Goal: Task Accomplishment & Management: Complete application form

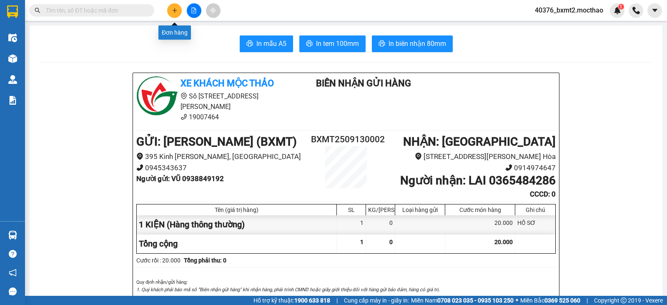
click at [171, 9] on button at bounding box center [174, 10] width 15 height 15
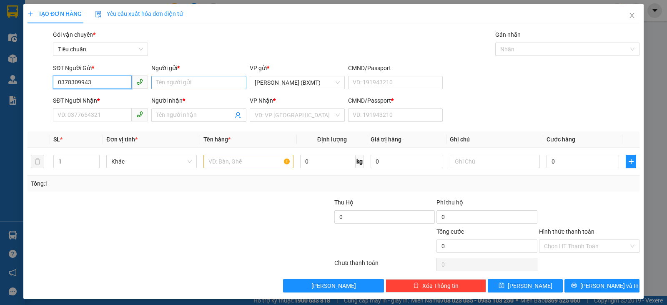
type input "0378309943"
click at [172, 83] on input "Người gửi *" at bounding box center [198, 82] width 95 height 13
drag, startPoint x: 96, startPoint y: 84, endPoint x: 47, endPoint y: 86, distance: 49.2
click at [47, 86] on div "SĐT Người Gửi * 0378309943 0378309943 Người gửi * Tên người gửi VP gửi * [GEOGR…" at bounding box center [334, 77] width 614 height 29
click at [98, 114] on input "SĐT Người Nhận *" at bounding box center [92, 114] width 79 height 13
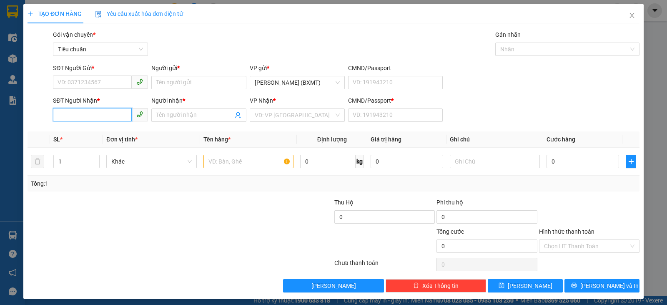
paste input "0378309943"
type input "0378309943"
click at [84, 130] on div "0378309943 - [PERSON_NAME]" at bounding box center [100, 131] width 84 height 9
type input "[PERSON_NAME]"
type input "0"
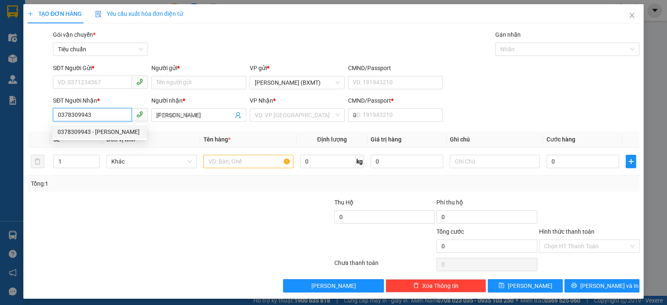
type input "20.000"
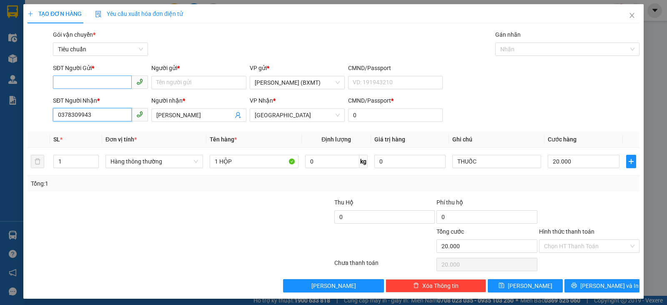
type input "0378309943"
click at [91, 78] on input "SĐT Người Gửi *" at bounding box center [92, 81] width 79 height 13
click at [90, 96] on div "0704459187 - PHÁT" at bounding box center [100, 99] width 84 height 9
type input "0704459187"
type input "PHÁT"
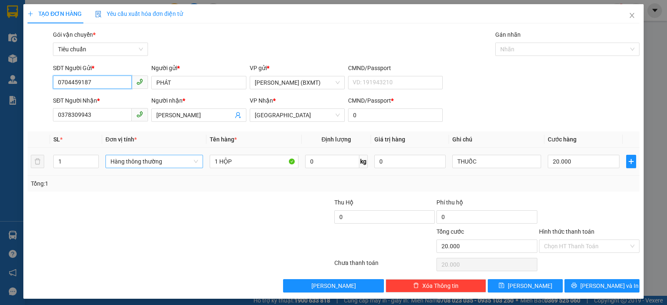
click at [171, 166] on span "Hàng thông thường" at bounding box center [154, 161] width 88 height 13
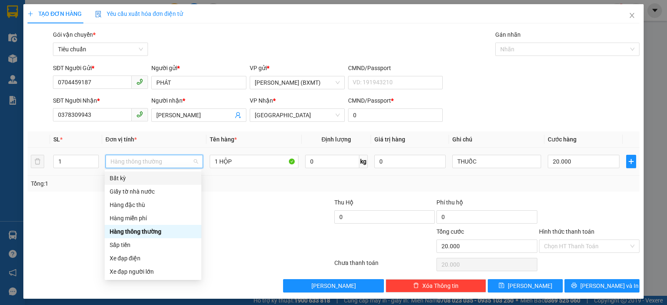
scroll to position [53, 0]
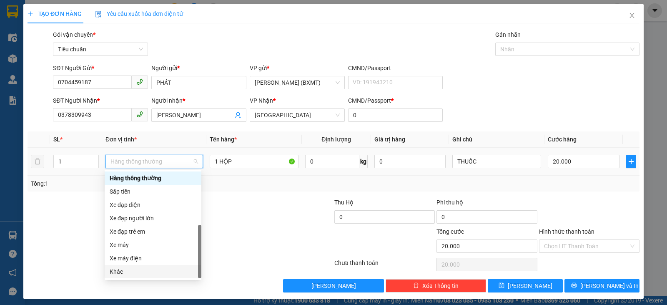
click at [133, 270] on div "Khác" at bounding box center [153, 271] width 87 height 9
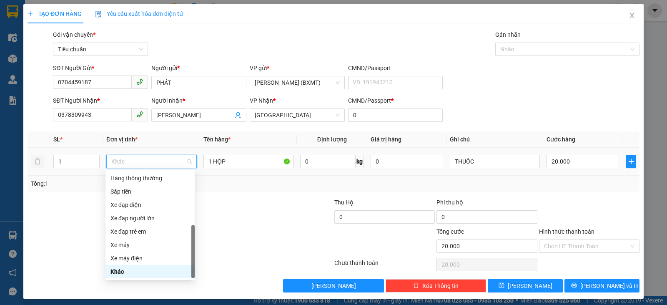
click at [123, 164] on span "Khác" at bounding box center [151, 161] width 80 height 13
click at [128, 268] on div "Khác" at bounding box center [149, 271] width 79 height 9
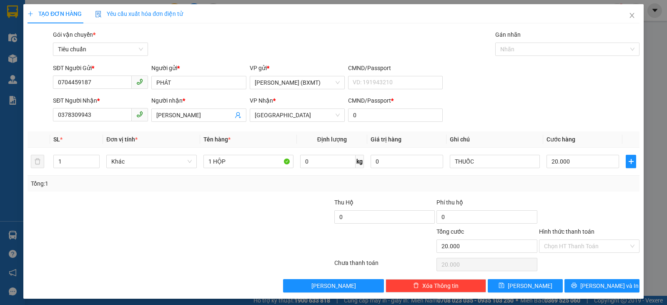
click at [549, 201] on div at bounding box center [589, 212] width 102 height 29
click at [594, 242] on input "Hình thức thanh toán" at bounding box center [586, 246] width 85 height 13
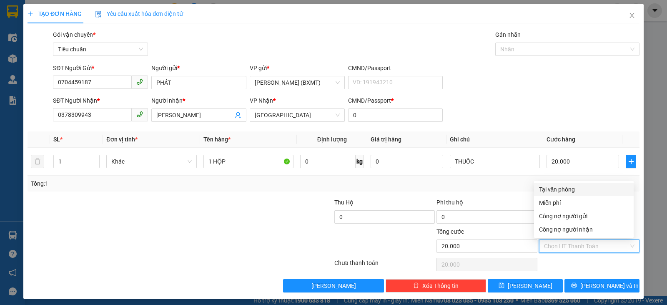
click at [582, 190] on div "Tại văn phòng" at bounding box center [584, 189] width 90 height 9
type input "0"
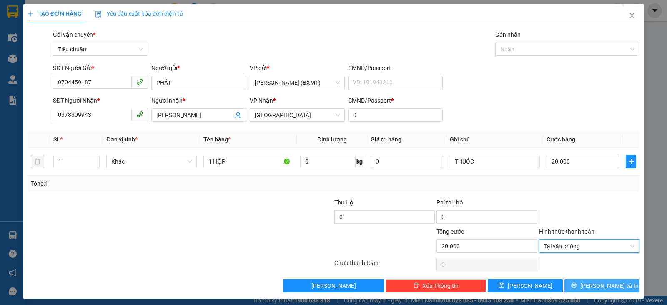
click at [593, 288] on span "[PERSON_NAME] và In" at bounding box center [609, 285] width 58 height 9
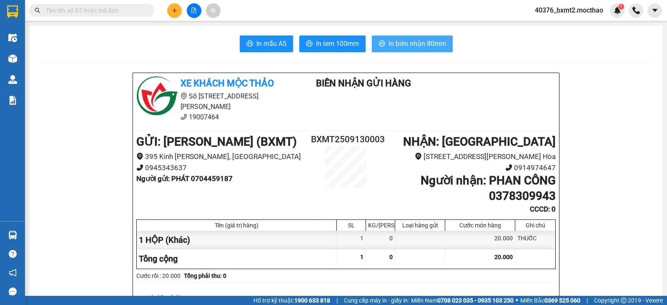
click at [423, 41] on span "In biên nhận 80mm" at bounding box center [418, 43] width 58 height 10
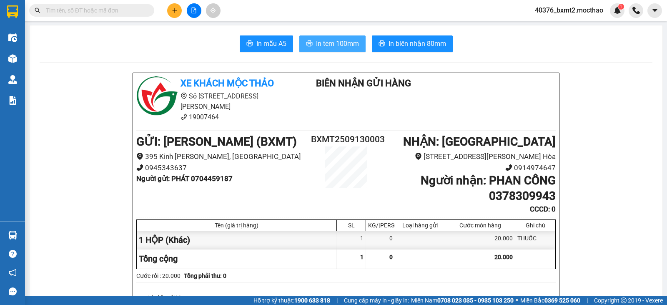
click at [326, 43] on span "In tem 100mm" at bounding box center [337, 43] width 43 height 10
click at [170, 8] on button at bounding box center [174, 10] width 15 height 15
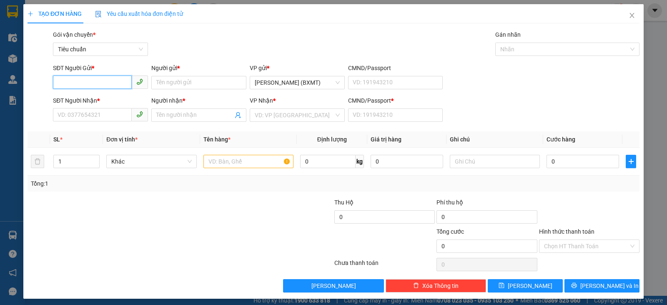
click at [113, 82] on input "SĐT Người Gửi *" at bounding box center [92, 81] width 79 height 13
click at [112, 84] on input "SĐT Người Gửi *" at bounding box center [92, 81] width 79 height 13
type input "0911279090"
click at [113, 99] on div "0911279090 - CTY HOA VIÊN" at bounding box center [100, 99] width 84 height 9
type input "CTY HOA VIÊN"
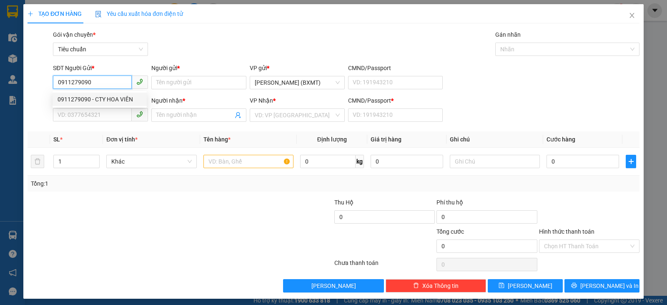
type input "0358945273"
type input "TÙNG"
type input "0"
type input "50.000"
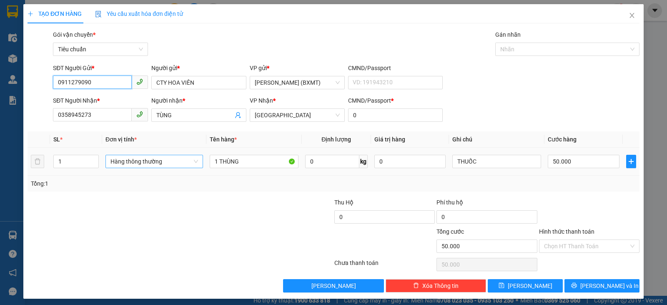
click at [150, 159] on span "Hàng thông thường" at bounding box center [154, 161] width 88 height 13
type input "0911279090"
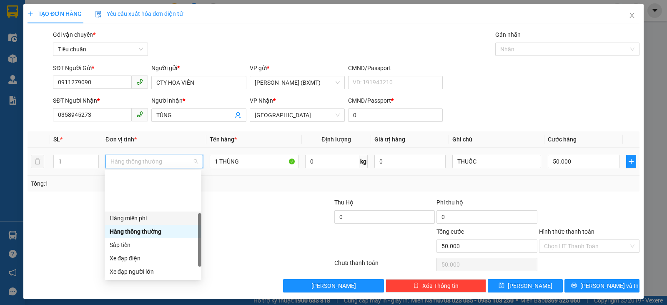
scroll to position [53, 0]
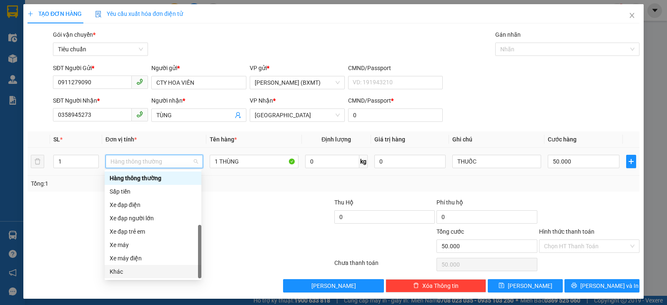
click at [130, 271] on div "Khác" at bounding box center [153, 271] width 87 height 9
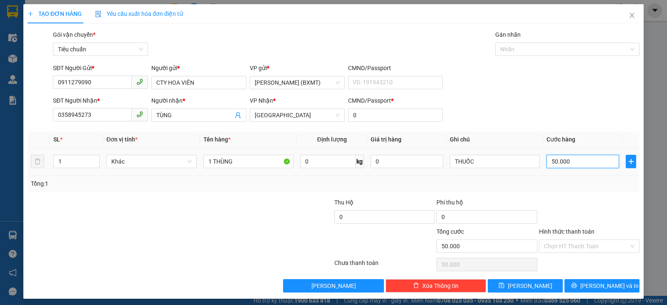
click at [581, 160] on input "50.000" at bounding box center [583, 161] width 73 height 13
type input "4"
type input "40"
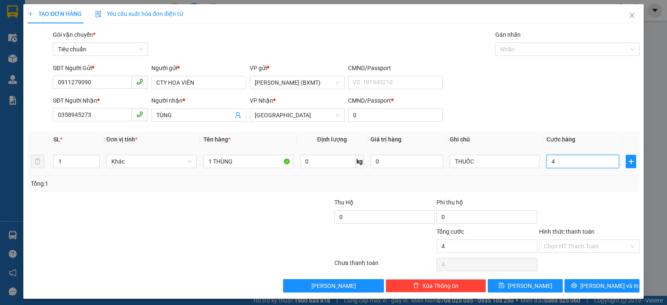
type input "40"
type input "40.000"
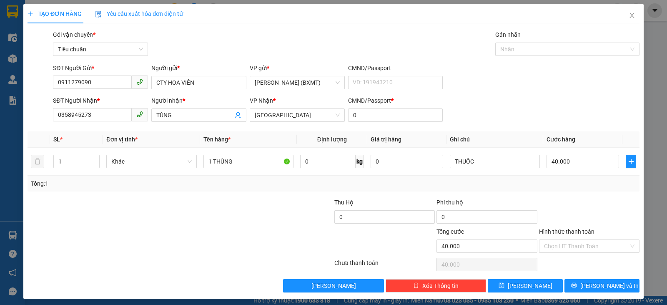
drag, startPoint x: 600, startPoint y: 183, endPoint x: 597, endPoint y: 188, distance: 5.7
click at [600, 183] on div "Tổng: 1" at bounding box center [333, 183] width 605 height 9
click at [571, 243] on input "Hình thức thanh toán" at bounding box center [586, 246] width 85 height 13
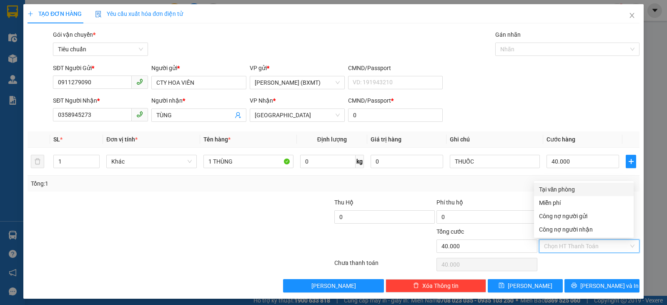
click at [562, 190] on div "Tại văn phòng" at bounding box center [584, 189] width 90 height 9
type input "0"
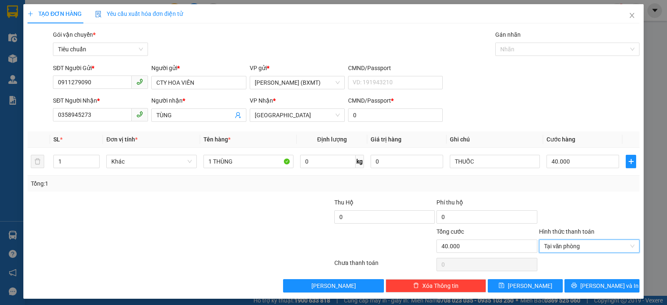
click at [186, 206] on div at bounding box center [129, 212] width 205 height 29
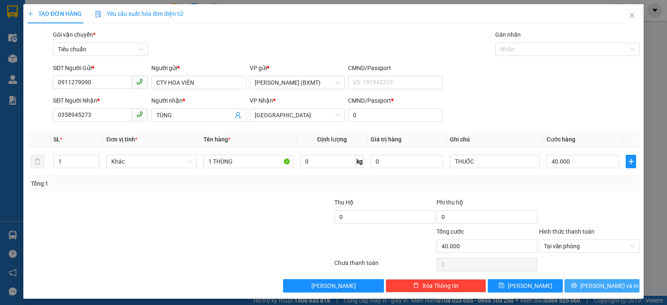
click at [599, 286] on span "[PERSON_NAME] và In" at bounding box center [609, 285] width 58 height 9
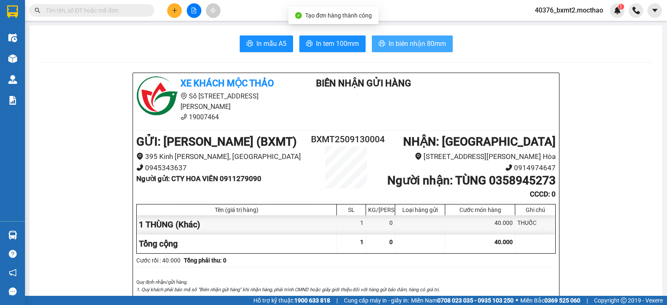
click at [411, 39] on span "In biên nhận 80mm" at bounding box center [418, 43] width 58 height 10
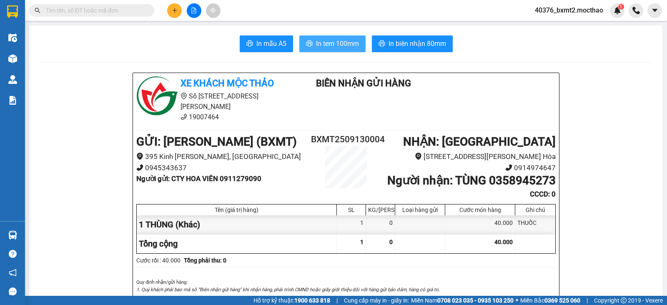
click at [346, 39] on span "In tem 100mm" at bounding box center [337, 43] width 43 height 10
click at [339, 43] on span "In tem 100mm" at bounding box center [337, 43] width 43 height 10
click at [173, 15] on button at bounding box center [174, 10] width 15 height 15
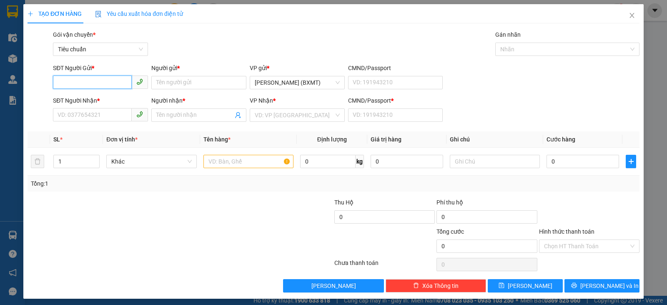
click at [83, 82] on input "SĐT Người Gửi *" at bounding box center [92, 81] width 79 height 13
click at [88, 117] on input "SĐT Người Nhận *" at bounding box center [92, 114] width 79 height 13
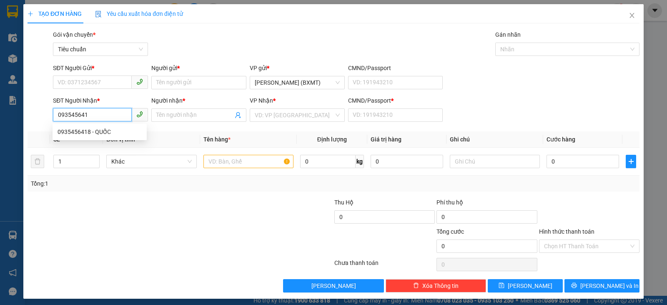
type input "0935456418"
drag, startPoint x: 78, startPoint y: 134, endPoint x: 81, endPoint y: 79, distance: 54.7
click at [78, 135] on div "0935456418 - QUỐC" at bounding box center [100, 131] width 84 height 9
type input "QUỐC"
type input "0"
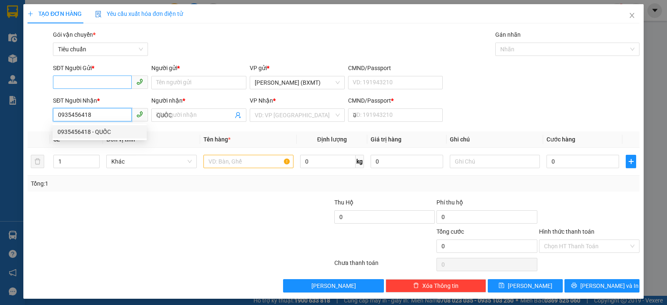
type input "30.000"
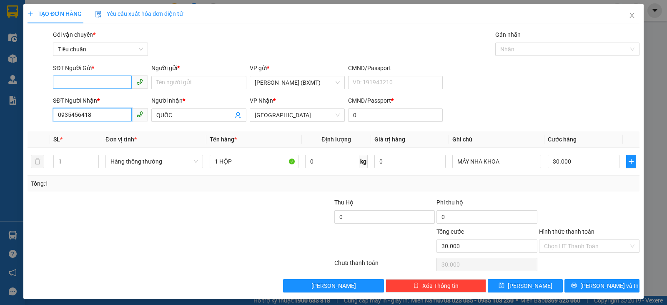
type input "0935456418"
click at [87, 80] on input "SĐT Người Gửi *" at bounding box center [92, 81] width 79 height 13
click at [100, 95] on div "0913886966 - SA" at bounding box center [100, 99] width 84 height 9
type input "0913886966"
type input "SA"
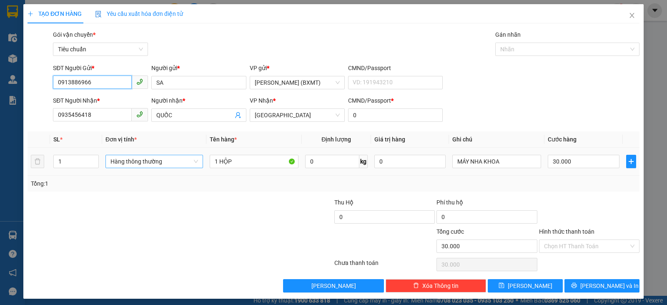
click at [160, 160] on span "Hàng thông thường" at bounding box center [154, 161] width 88 height 13
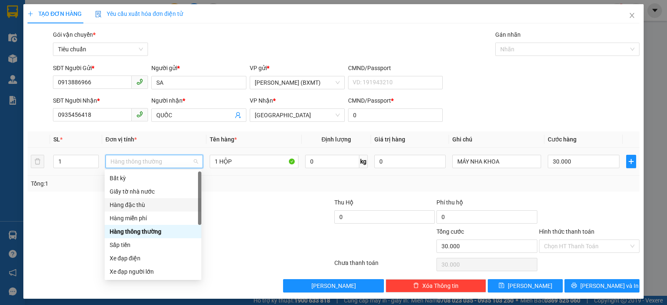
scroll to position [53, 0]
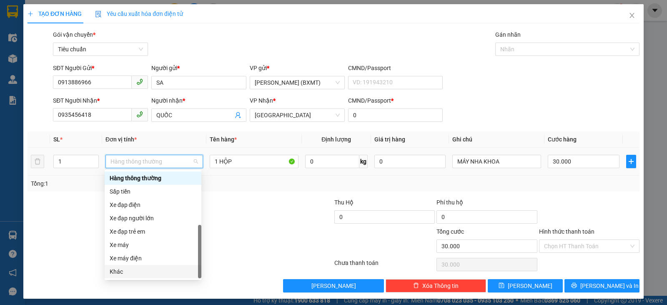
click at [166, 273] on div "Khác" at bounding box center [153, 271] width 87 height 9
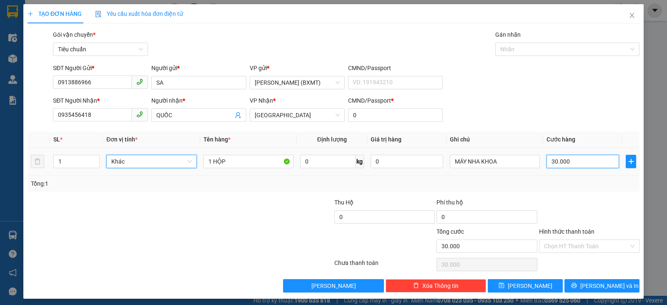
click at [576, 168] on input "30.000" at bounding box center [583, 161] width 73 height 13
type input "2"
type input "20"
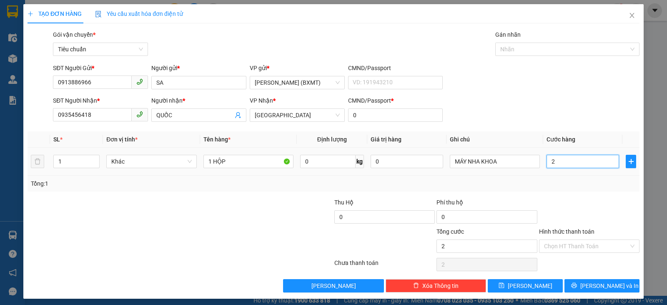
type input "20"
type input "20.000"
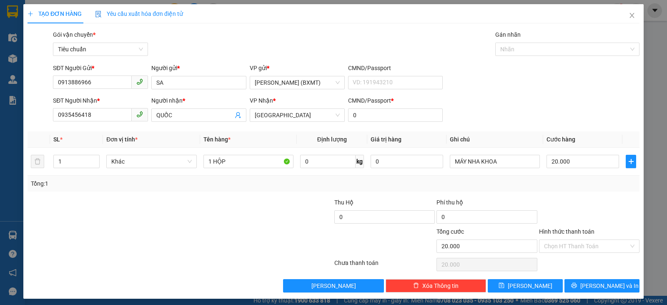
click at [603, 191] on div "Transit Pickup Surcharge Ids Transit Deliver Surcharge Ids Transit Deliver Surc…" at bounding box center [334, 161] width 612 height 262
click at [619, 284] on button "[PERSON_NAME] và In" at bounding box center [601, 285] width 75 height 13
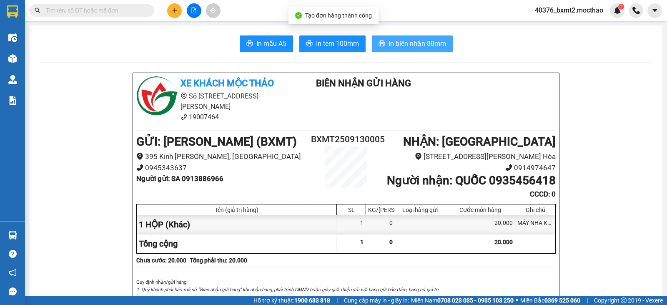
click at [389, 42] on span "In biên nhận 80mm" at bounding box center [418, 43] width 58 height 10
click at [320, 36] on button "In tem 100mm" at bounding box center [332, 43] width 66 height 17
click at [178, 9] on button at bounding box center [174, 10] width 15 height 15
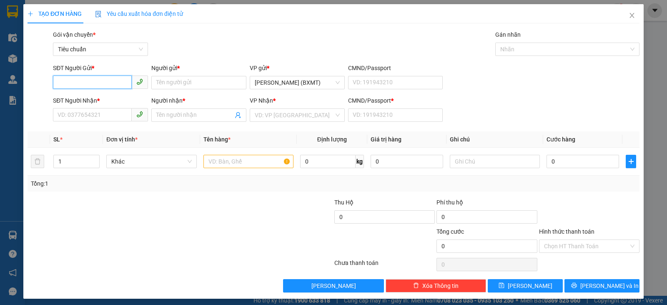
click at [93, 83] on input "SĐT Người Gửi *" at bounding box center [92, 81] width 79 height 13
click at [91, 96] on div "0935625885 - HƯNG" at bounding box center [100, 99] width 84 height 9
type input "0935625885"
type input "HƯNG"
type input "0918377209"
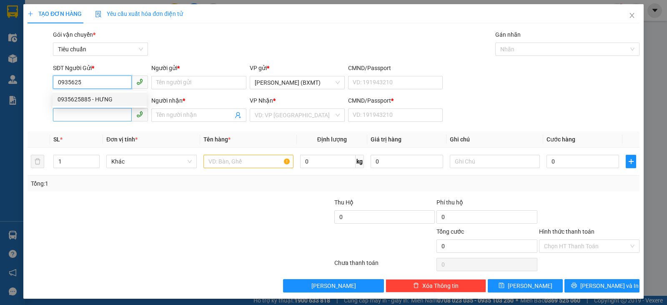
type input "TUYẾN"
type input "0"
type input "110.000"
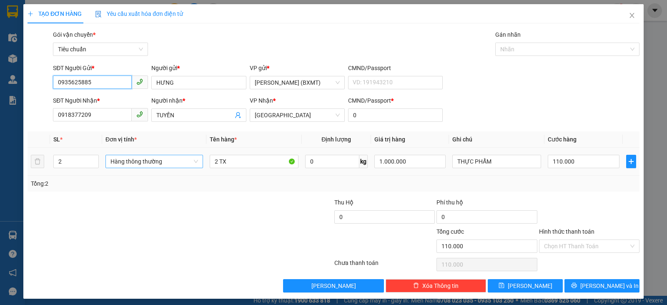
click at [129, 163] on span "Hàng thông thường" at bounding box center [154, 161] width 88 height 13
type input "0935625885"
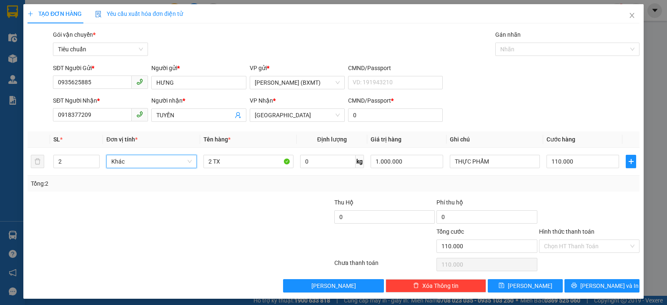
click at [533, 198] on div "Thu Hộ 0 Phí thu hộ 0" at bounding box center [334, 212] width 614 height 29
click at [579, 160] on input "110.000" at bounding box center [583, 161] width 73 height 13
type input "1"
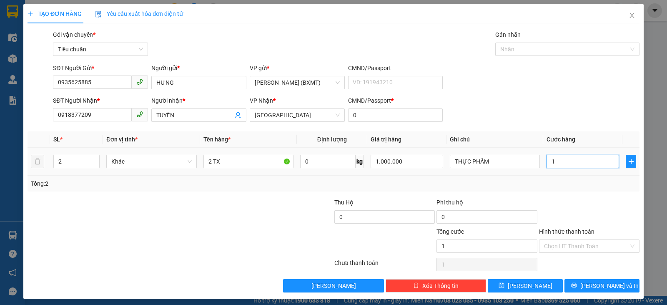
type input "10"
type input "100"
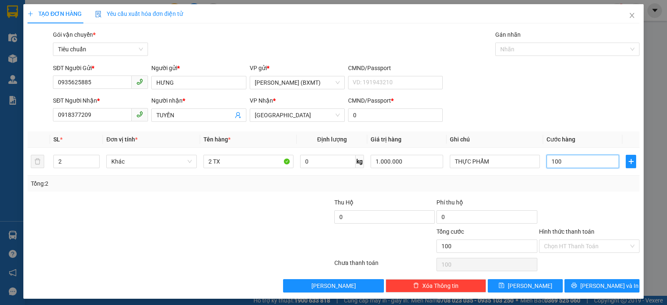
type input "100"
type input "100.000"
click at [541, 190] on div "Tổng: 2" at bounding box center [334, 184] width 612 height 16
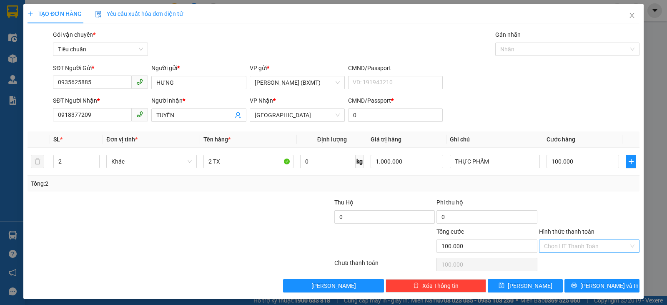
click at [588, 243] on input "Hình thức thanh toán" at bounding box center [586, 246] width 85 height 13
click at [555, 186] on div "Tại văn phòng" at bounding box center [584, 189] width 90 height 9
type input "0"
click at [600, 286] on span "[PERSON_NAME] và In" at bounding box center [609, 285] width 58 height 9
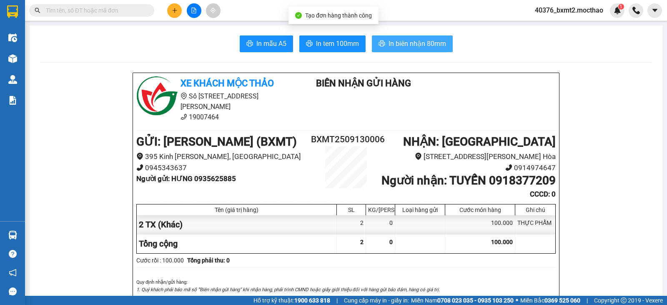
click at [424, 43] on span "In biên nhận 80mm" at bounding box center [418, 43] width 58 height 10
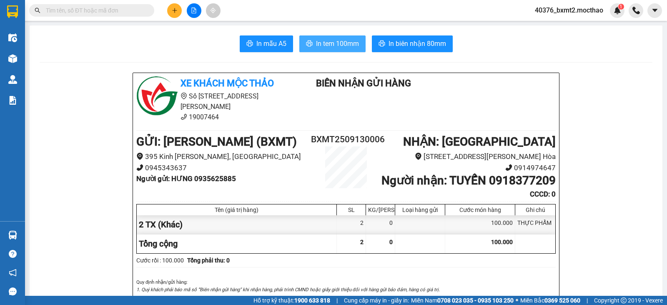
click at [338, 46] on span "In tem 100mm" at bounding box center [337, 43] width 43 height 10
click at [178, 7] on button at bounding box center [174, 10] width 15 height 15
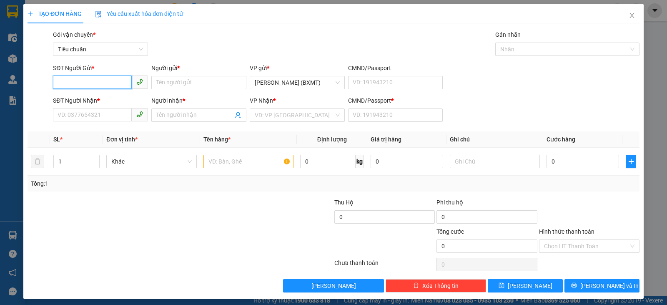
click at [87, 82] on input "SĐT Người Gửi *" at bounding box center [92, 81] width 79 height 13
click at [93, 115] on input "SĐT Người Nhận *" at bounding box center [92, 114] width 79 height 13
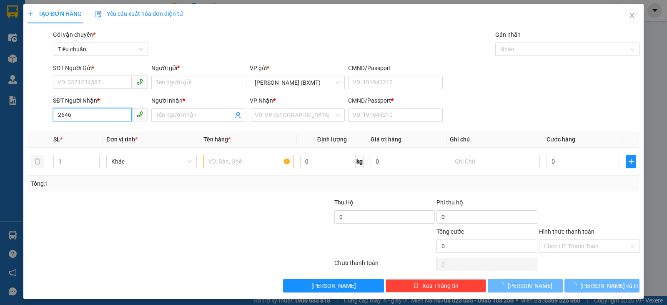
click at [93, 115] on input "2646" at bounding box center [92, 114] width 79 height 13
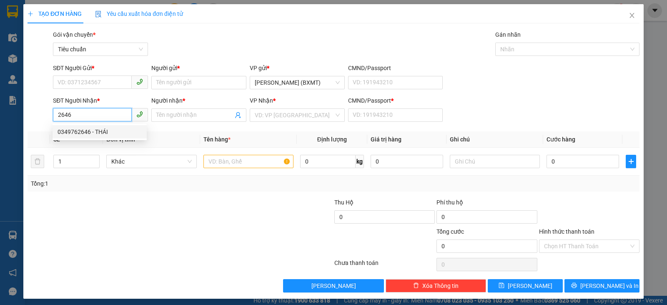
click at [100, 132] on div "0349762646 - THÁI" at bounding box center [100, 131] width 84 height 9
type input "0349762646"
type input "THÁI"
type input "0"
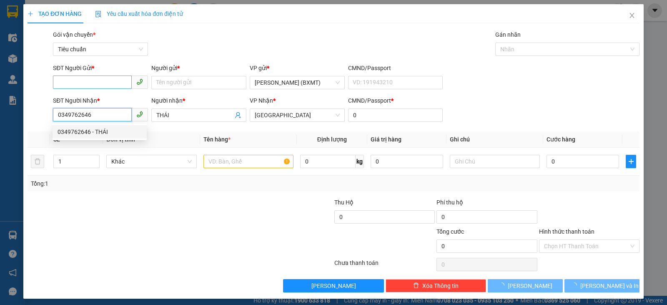
type input "30.000"
type input "0349762646"
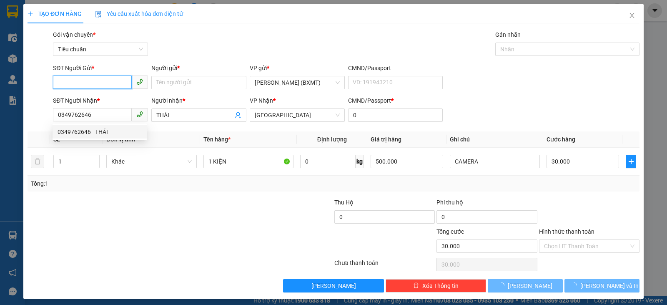
click at [112, 83] on input "SĐT Người Gửi *" at bounding box center [92, 81] width 79 height 13
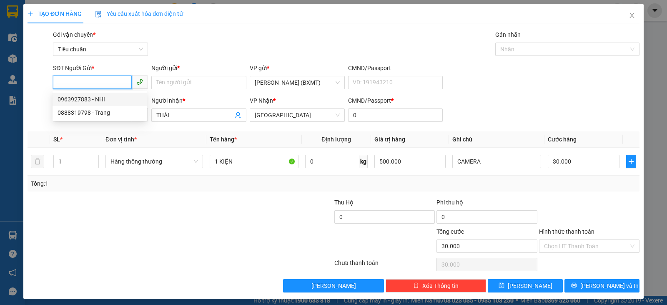
click at [91, 79] on input "SĐT Người Gửi *" at bounding box center [92, 81] width 79 height 13
type input "0923388979"
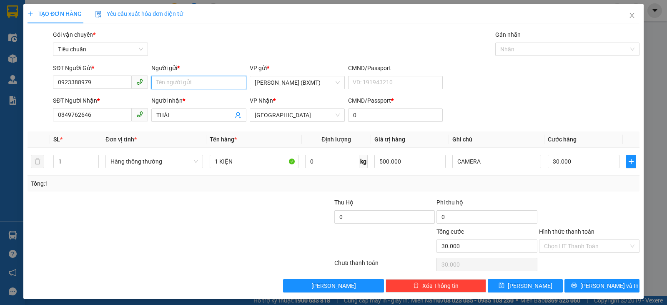
click at [213, 85] on input "Người gửi *" at bounding box center [198, 82] width 95 height 13
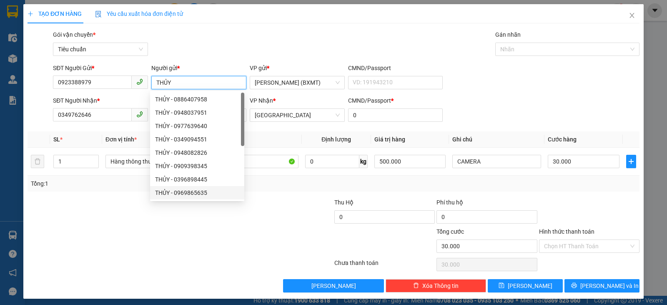
type input "THỦY"
click at [233, 260] on div at bounding box center [180, 264] width 307 height 17
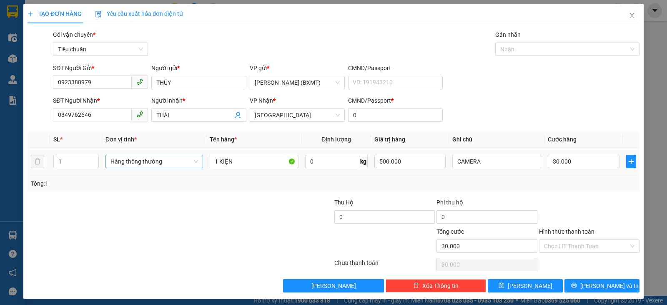
click at [138, 163] on span "Hàng thông thường" at bounding box center [154, 161] width 88 height 13
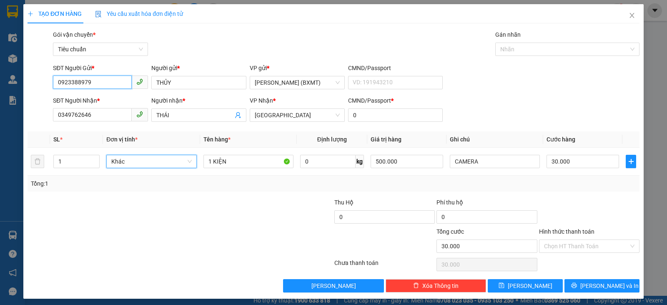
click at [108, 83] on input "0923388979" at bounding box center [92, 81] width 79 height 13
click at [632, 196] on div "Transit Pickup Surcharge Ids Transit Deliver Surcharge Ids Transit Deliver Surc…" at bounding box center [334, 161] width 612 height 262
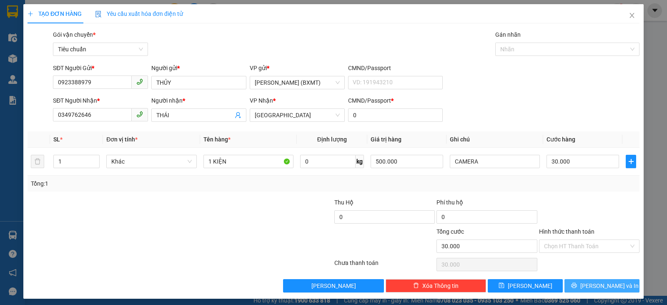
click at [591, 284] on span "[PERSON_NAME] và In" at bounding box center [609, 285] width 58 height 9
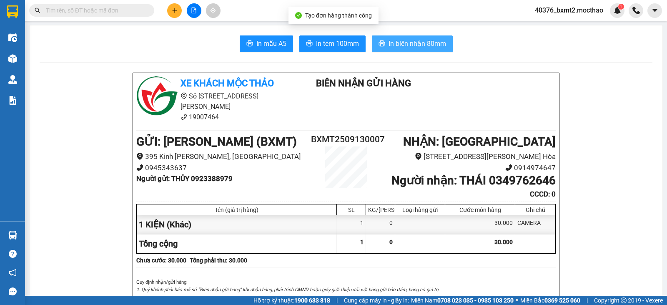
click at [403, 36] on button "In biên nhận 80mm" at bounding box center [412, 43] width 81 height 17
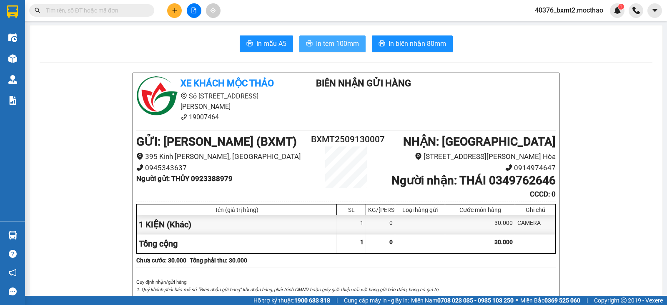
click at [328, 42] on span "In tem 100mm" at bounding box center [337, 43] width 43 height 10
click at [119, 5] on span at bounding box center [91, 10] width 125 height 13
click at [119, 10] on input "text" at bounding box center [95, 10] width 98 height 9
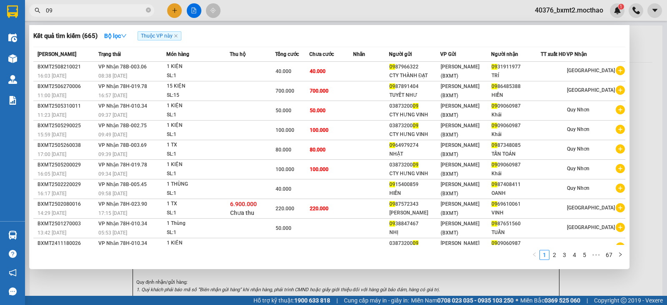
type input "0"
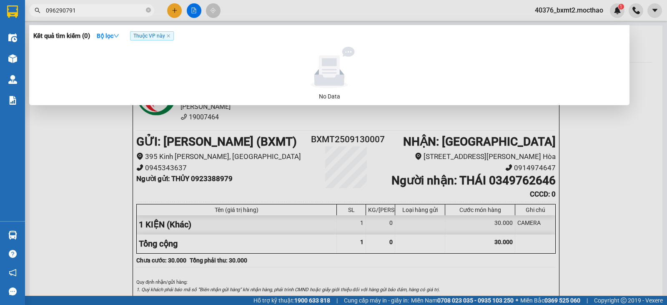
type input "0962907913"
drag, startPoint x: 119, startPoint y: 10, endPoint x: 31, endPoint y: 15, distance: 88.5
click at [31, 15] on span "0962907913" at bounding box center [91, 10] width 125 height 13
drag, startPoint x: 83, startPoint y: 10, endPoint x: 28, endPoint y: 8, distance: 54.6
click at [28, 8] on div "0983709873" at bounding box center [81, 10] width 163 height 13
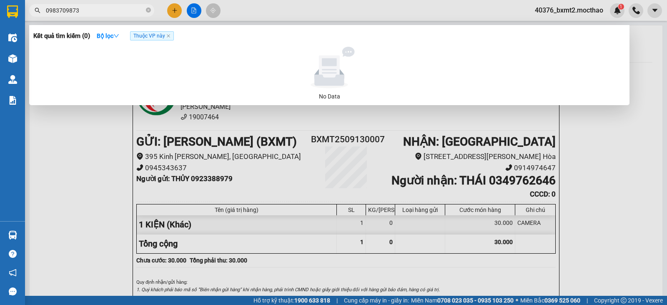
type input "0983709873"
click at [196, 59] on div at bounding box center [329, 68] width 585 height 42
click at [147, 15] on span at bounding box center [148, 10] width 5 height 9
click at [148, 13] on icon "close-circle" at bounding box center [148, 10] width 5 height 5
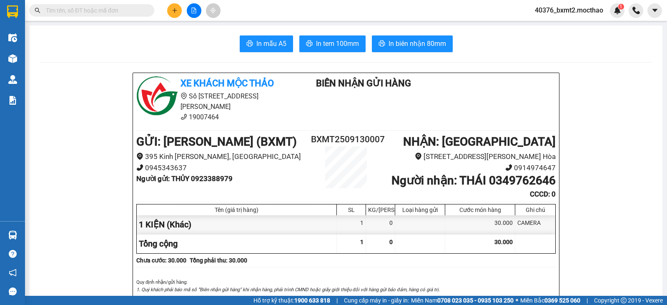
click at [173, 13] on icon "plus" at bounding box center [175, 11] width 6 height 6
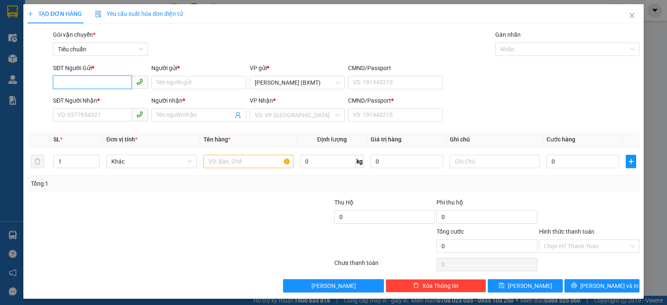
click at [110, 83] on input "SĐT Người Gửi *" at bounding box center [92, 81] width 79 height 13
click at [108, 103] on div "0909230630 - HÒA" at bounding box center [100, 99] width 84 height 9
type input "0909230630"
type input "HÒA"
type input "0377989090"
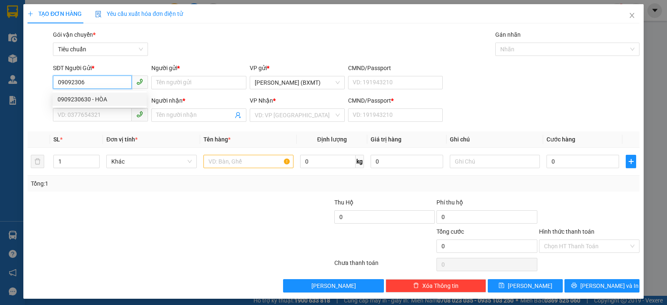
type input "LOAN"
type input "0"
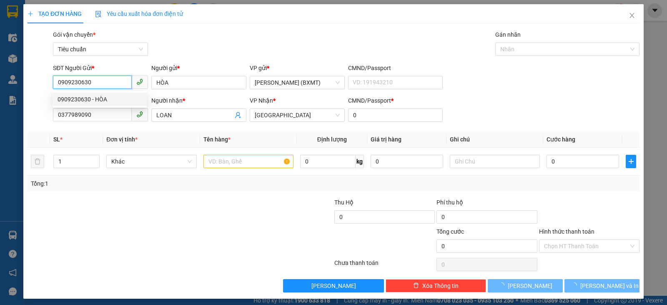
type input "250.000"
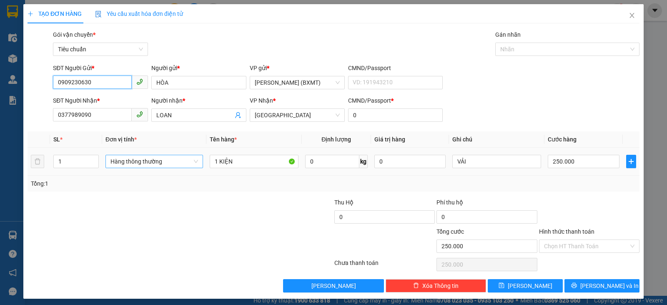
click at [153, 166] on span "Hàng thông thường" at bounding box center [154, 161] width 88 height 13
type input "0909230630"
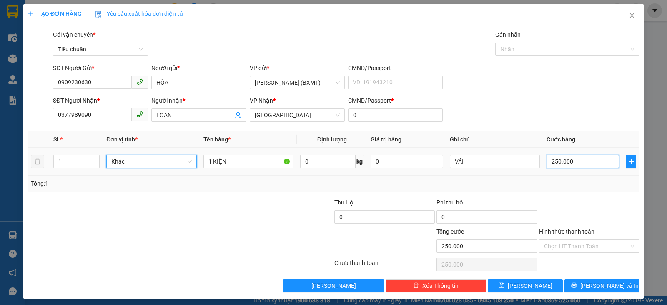
click at [580, 155] on input "250.000" at bounding box center [583, 161] width 73 height 13
type input "2"
type input "0"
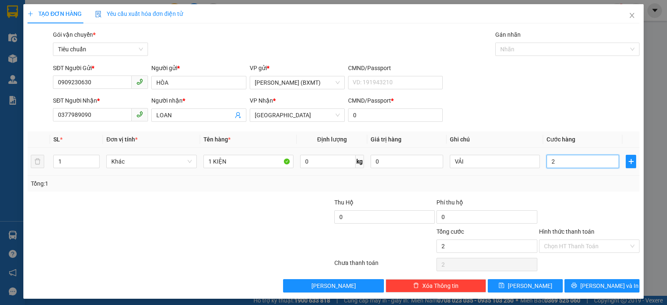
type input "0"
click at [594, 281] on span "[PERSON_NAME] và In" at bounding box center [609, 285] width 58 height 9
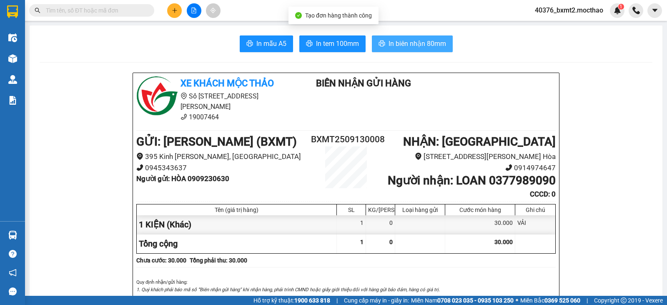
click at [414, 47] on span "In biên nhận 80mm" at bounding box center [418, 43] width 58 height 10
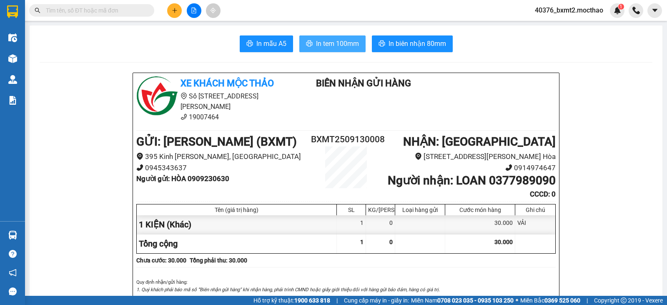
click at [346, 40] on span "In tem 100mm" at bounding box center [337, 43] width 43 height 10
click at [176, 12] on icon "plus" at bounding box center [175, 11] width 6 height 6
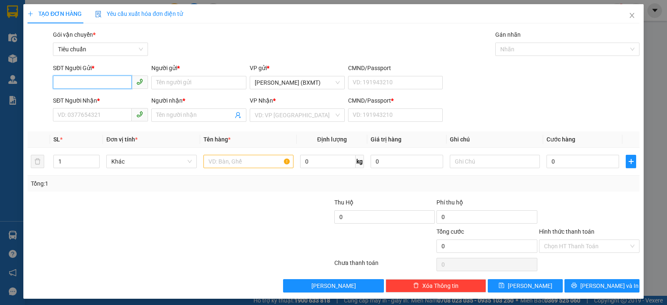
click at [108, 83] on input "SĐT Người Gửi *" at bounding box center [92, 81] width 79 height 13
click at [107, 95] on div "0787538484 - KHƯƠNG" at bounding box center [100, 99] width 84 height 9
type input "0787538484"
type input "KHƯƠNG"
type input "0935578046"
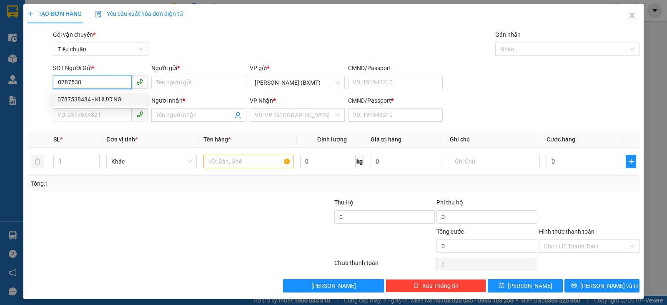
type input "BÉ HƯỜNG"
type input "0"
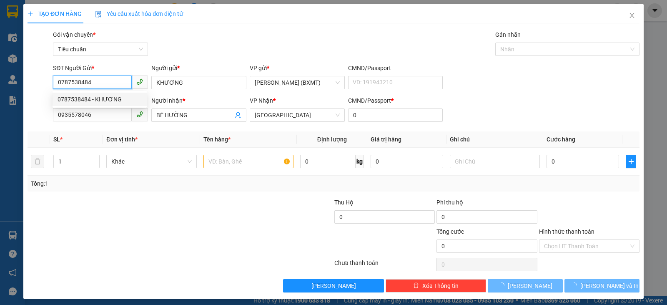
type input "50.000"
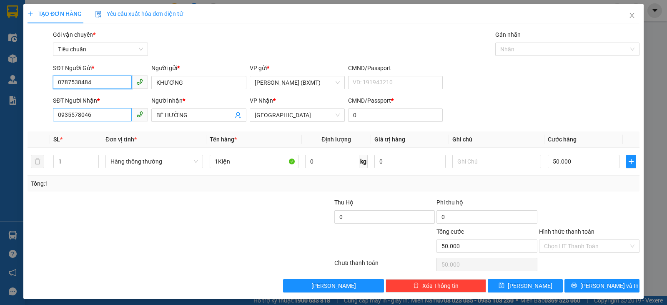
type input "0787538484"
drag, startPoint x: 105, startPoint y: 118, endPoint x: 0, endPoint y: 98, distance: 106.7
click at [0, 98] on div "TẠO ĐƠN HÀNG Yêu cầu xuất hóa đơn điện tử Transit Pickup Surcharge Ids Transit …" at bounding box center [333, 152] width 667 height 305
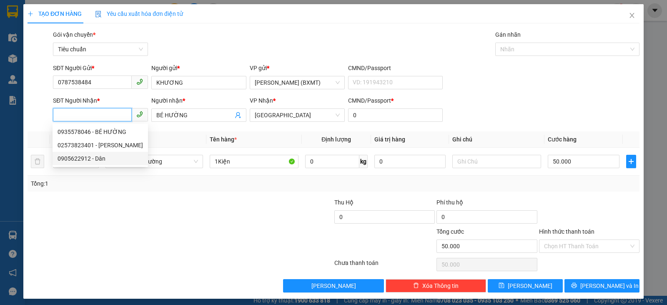
click at [97, 159] on div "0905622912 - Dân" at bounding box center [100, 158] width 85 height 9
type input "0905622912"
type input "Dân"
type input "30.000"
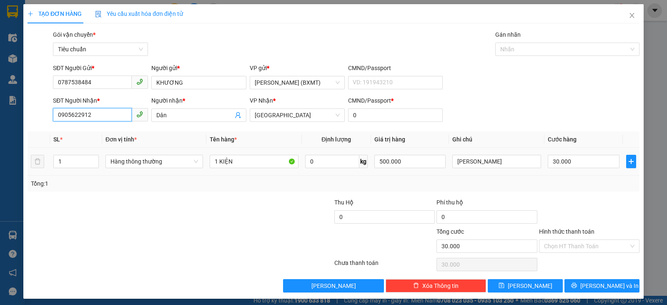
type input "0905622912"
click at [160, 172] on td "Hàng thông thường" at bounding box center [154, 162] width 104 height 28
click at [160, 163] on span "Hàng thông thường" at bounding box center [154, 161] width 88 height 13
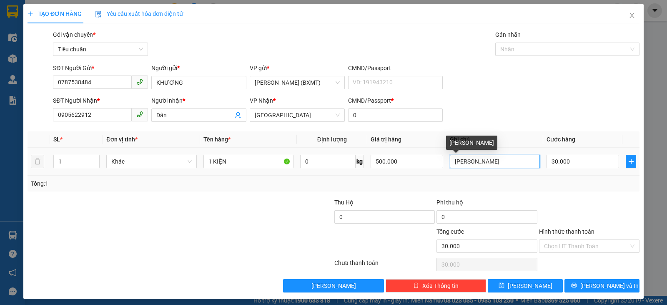
drag, startPoint x: 515, startPoint y: 157, endPoint x: 353, endPoint y: 163, distance: 161.8
click at [353, 163] on tr "1 Khác 1 KIỆN 0 kg 500.000 CẨM THẠCH 30.000" at bounding box center [334, 162] width 612 height 28
type input "TRÁI CÂY"
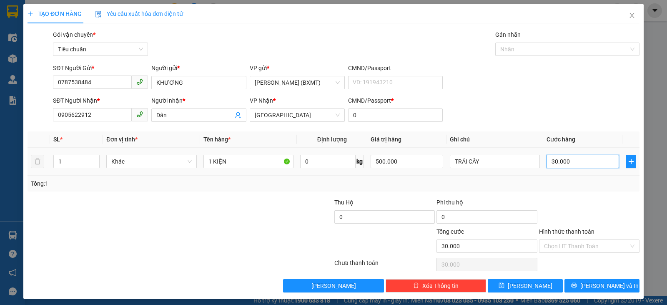
click at [591, 155] on input "30.000" at bounding box center [583, 161] width 73 height 13
type input "4"
type input "40"
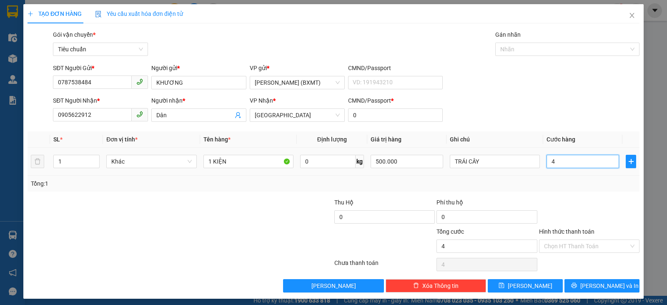
type input "40"
click at [593, 188] on div "Transit Pickup Surcharge Ids Transit Deliver Surcharge Ids Transit Deliver Surc…" at bounding box center [334, 161] width 612 height 262
type input "40.000"
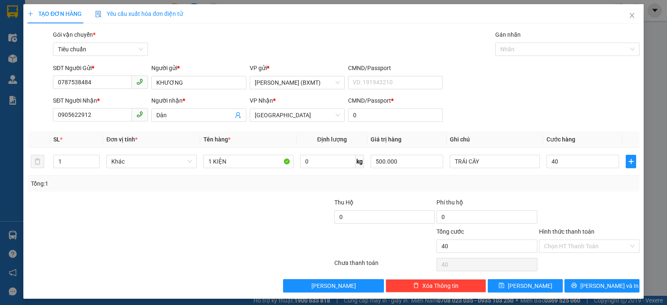
type input "40.000"
click at [582, 240] on input "Hình thức thanh toán" at bounding box center [586, 246] width 85 height 13
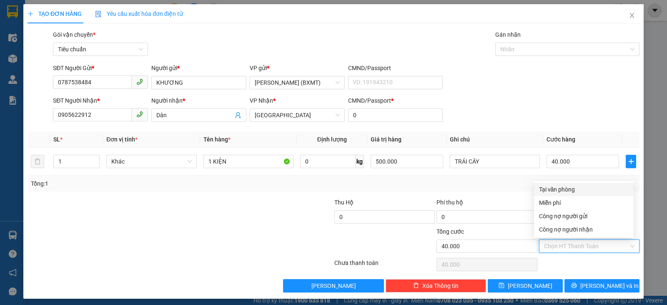
click at [577, 185] on div "Tại văn phòng" at bounding box center [584, 189] width 90 height 9
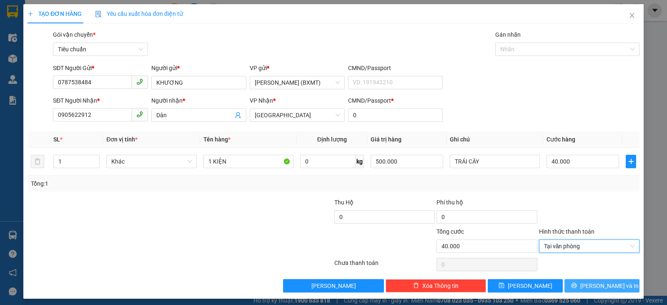
click at [607, 283] on span "[PERSON_NAME] và In" at bounding box center [609, 285] width 58 height 9
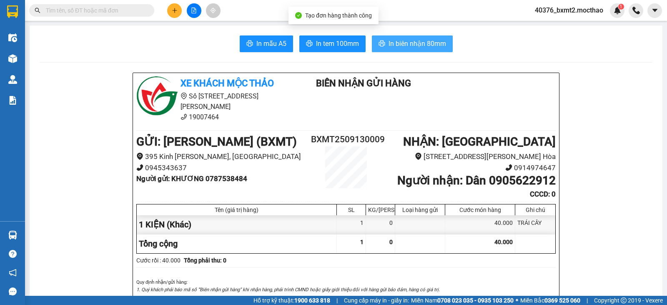
click at [421, 48] on span "In biên nhận 80mm" at bounding box center [418, 43] width 58 height 10
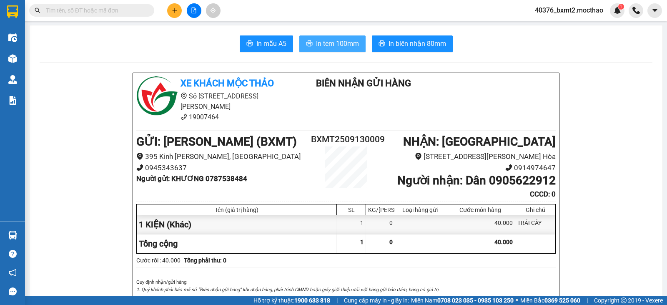
click at [338, 41] on span "In tem 100mm" at bounding box center [337, 43] width 43 height 10
